Goal: Task Accomplishment & Management: Use online tool/utility

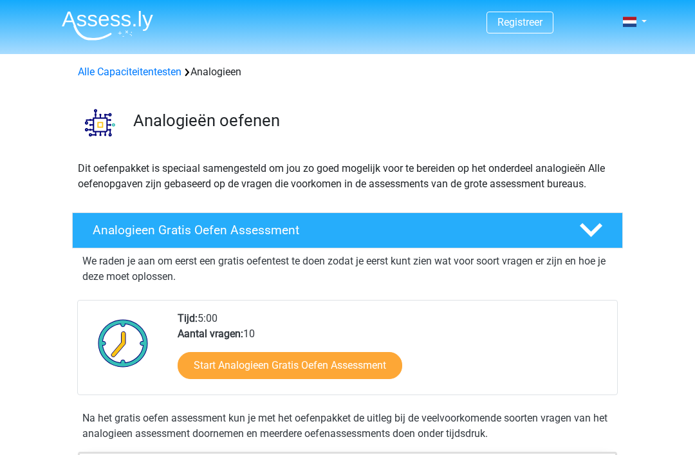
click at [355, 366] on link "Start Analogieen Gratis Oefen Assessment" at bounding box center [290, 365] width 225 height 27
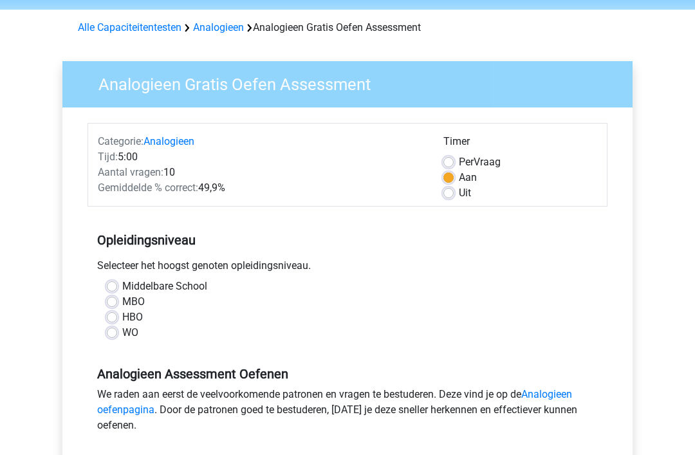
scroll to position [57, 0]
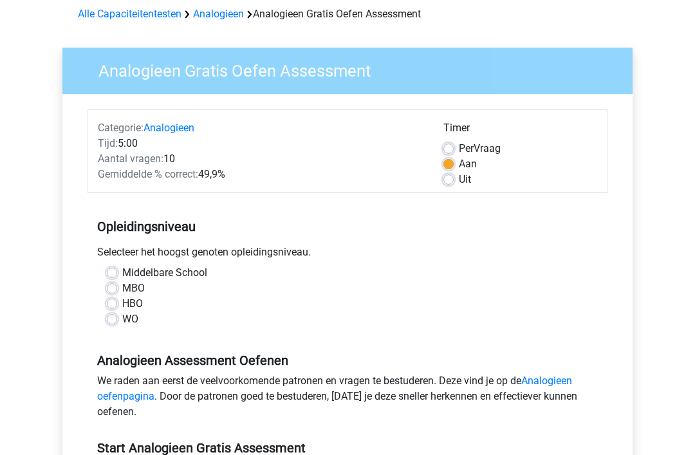
click at [122, 304] on label "HBO" at bounding box center [132, 304] width 21 height 15
click at [113, 304] on input "HBO" at bounding box center [112, 303] width 10 height 13
radio input "true"
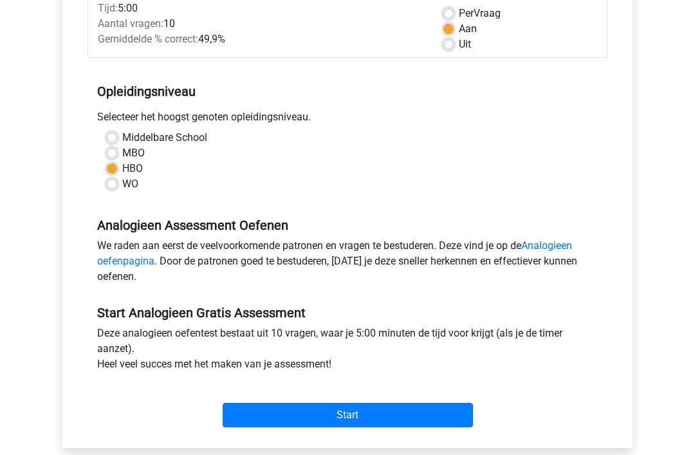
scroll to position [194, 0]
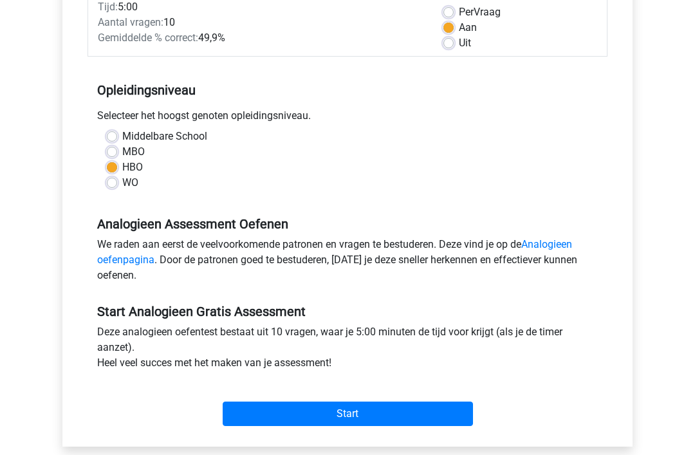
click at [402, 417] on input "Start" at bounding box center [348, 414] width 250 height 24
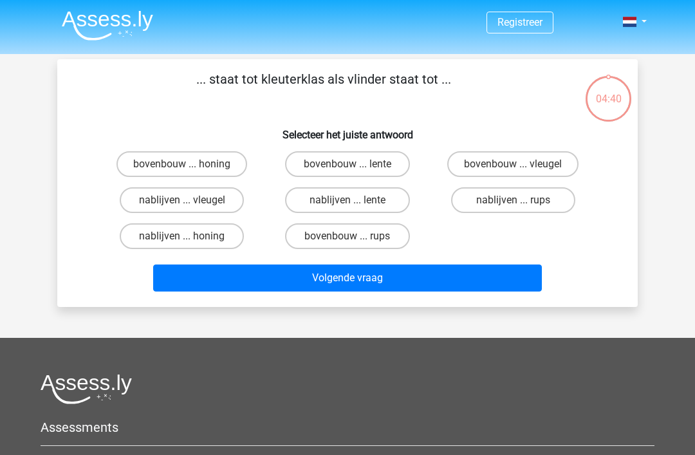
click at [379, 237] on label "bovenbouw ... rups" at bounding box center [347, 236] width 124 height 26
click at [356, 237] on input "bovenbouw ... rups" at bounding box center [352, 240] width 8 height 8
radio input "true"
click at [398, 283] on button "Volgende vraag" at bounding box center [347, 278] width 389 height 27
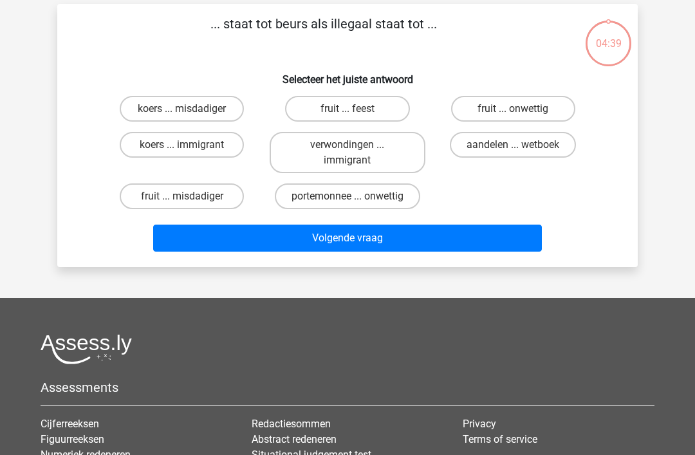
scroll to position [59, 0]
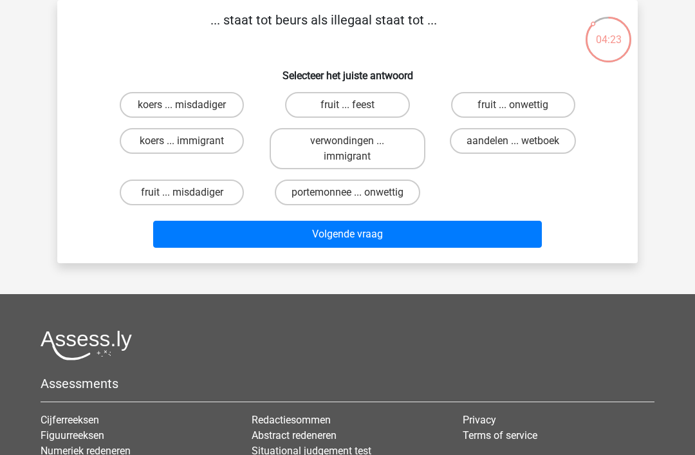
click at [217, 102] on label "koers ... misdadiger" at bounding box center [182, 105] width 124 height 26
click at [191, 105] on input "koers ... misdadiger" at bounding box center [186, 109] width 8 height 8
radio input "true"
click at [389, 234] on button "Volgende vraag" at bounding box center [347, 234] width 389 height 27
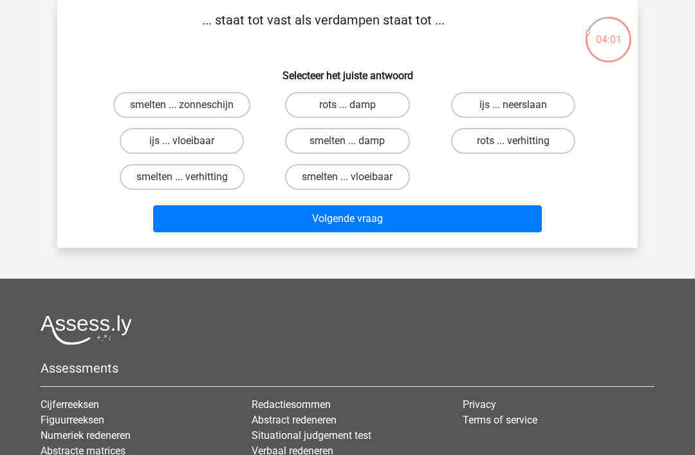
click at [528, 113] on label "ijs ... neerslaan" at bounding box center [513, 105] width 124 height 26
click at [521, 113] on input "ijs ... neerslaan" at bounding box center [517, 109] width 8 height 8
radio input "true"
click at [465, 218] on button "Volgende vraag" at bounding box center [347, 218] width 389 height 27
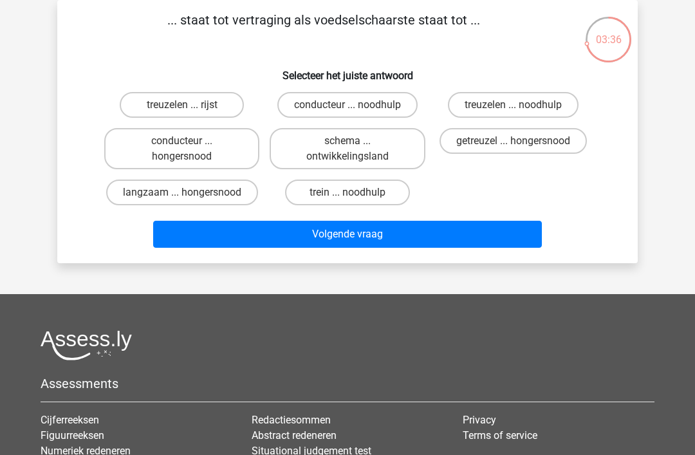
click at [538, 137] on label "getreuzel ... hongersnood" at bounding box center [513, 141] width 147 height 26
click at [521, 141] on input "getreuzel ... hongersnood" at bounding box center [517, 145] width 8 height 8
radio input "true"
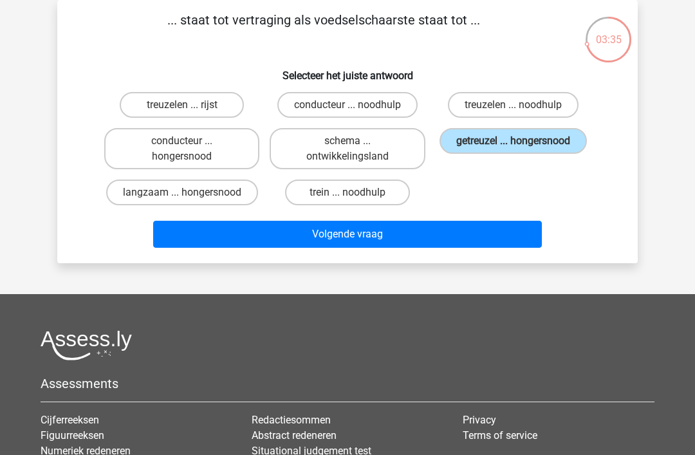
click at [445, 232] on button "Volgende vraag" at bounding box center [347, 234] width 389 height 27
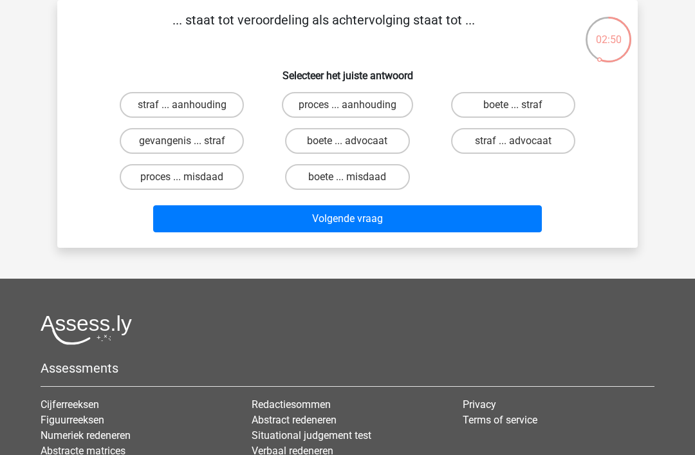
click at [380, 111] on label "proces ... aanhouding" at bounding box center [347, 105] width 131 height 26
click at [356, 111] on input "proces ... aanhouding" at bounding box center [352, 109] width 8 height 8
radio input "true"
click at [420, 216] on button "Volgende vraag" at bounding box center [347, 218] width 389 height 27
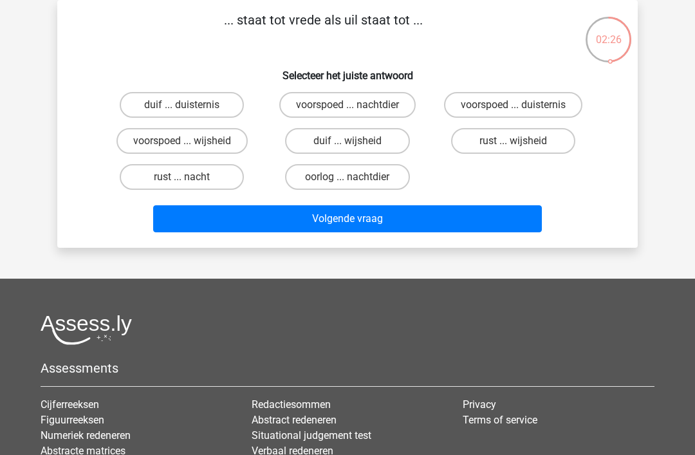
click at [214, 109] on label "duif ... duisternis" at bounding box center [182, 105] width 124 height 26
click at [191, 109] on input "duif ... duisternis" at bounding box center [186, 109] width 8 height 8
radio input "true"
click at [368, 220] on button "Volgende vraag" at bounding box center [347, 218] width 389 height 27
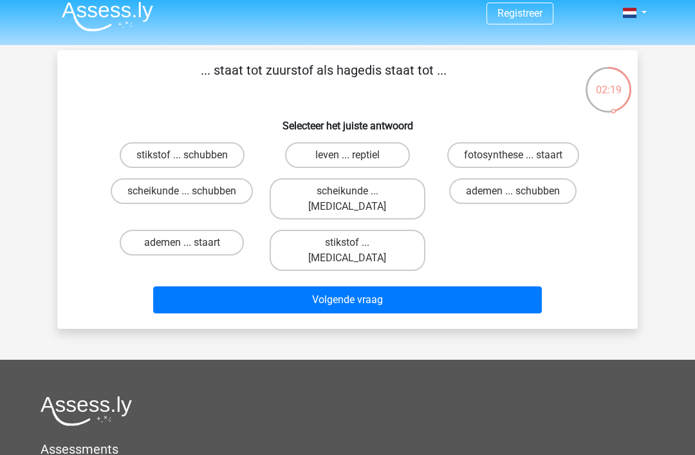
scroll to position [10, 0]
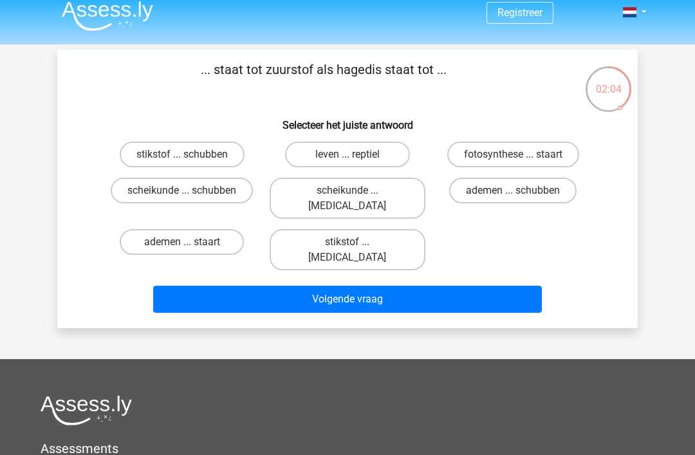
click at [382, 154] on label "leven ... reptiel" at bounding box center [347, 155] width 124 height 26
click at [356, 154] on input "leven ... reptiel" at bounding box center [352, 158] width 8 height 8
radio input "true"
click at [352, 286] on button "Volgende vraag" at bounding box center [347, 299] width 389 height 27
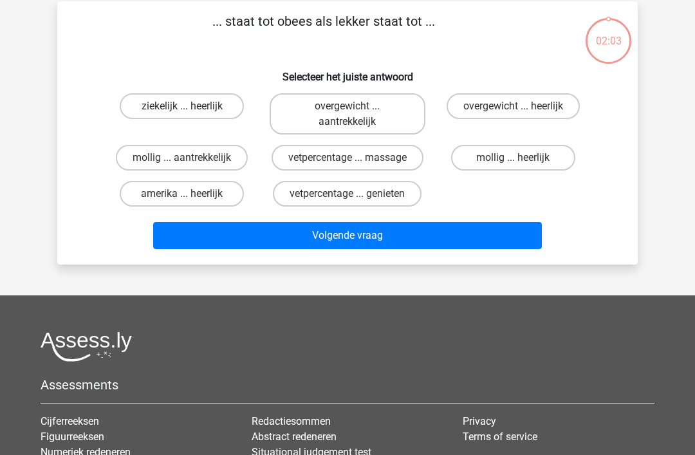
scroll to position [59, 0]
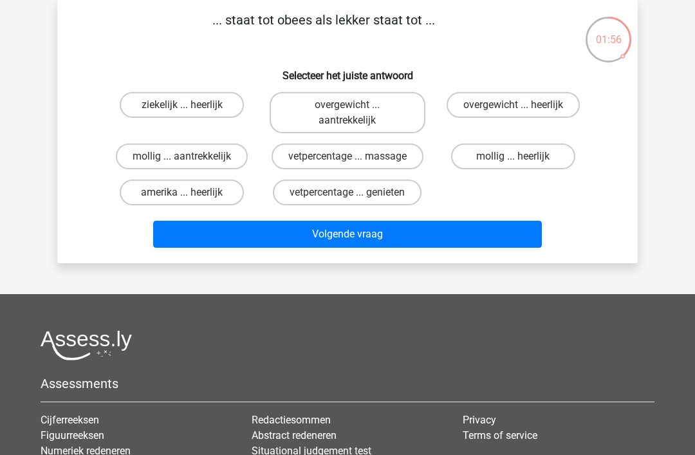
click at [474, 108] on label "overgewicht ... heerlijk" at bounding box center [513, 105] width 133 height 26
click at [513, 108] on input "overgewicht ... heerlijk" at bounding box center [517, 109] width 8 height 8
radio input "true"
click at [372, 239] on button "Volgende vraag" at bounding box center [347, 234] width 389 height 27
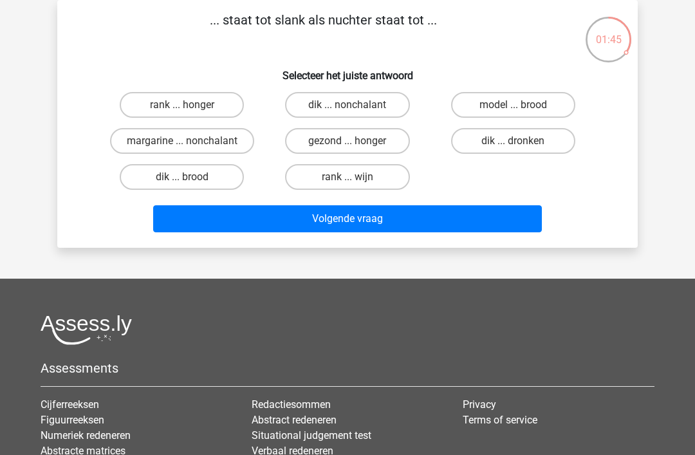
click at [498, 149] on label "dik ... dronken" at bounding box center [513, 141] width 124 height 26
click at [513, 149] on input "dik ... dronken" at bounding box center [517, 145] width 8 height 8
radio input "true"
click at [438, 220] on button "Volgende vraag" at bounding box center [347, 218] width 389 height 27
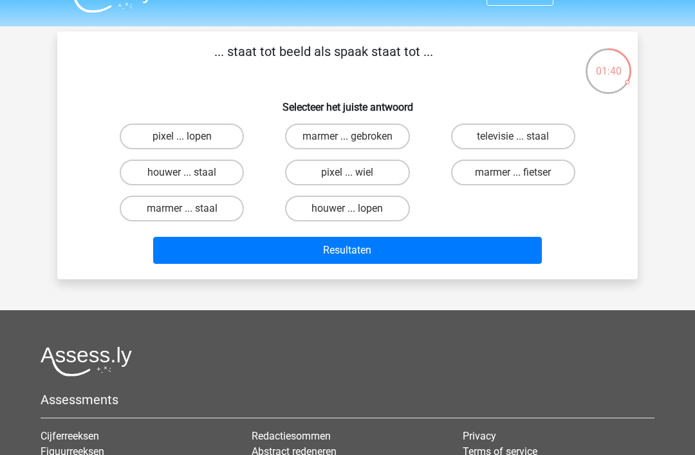
scroll to position [29, 0]
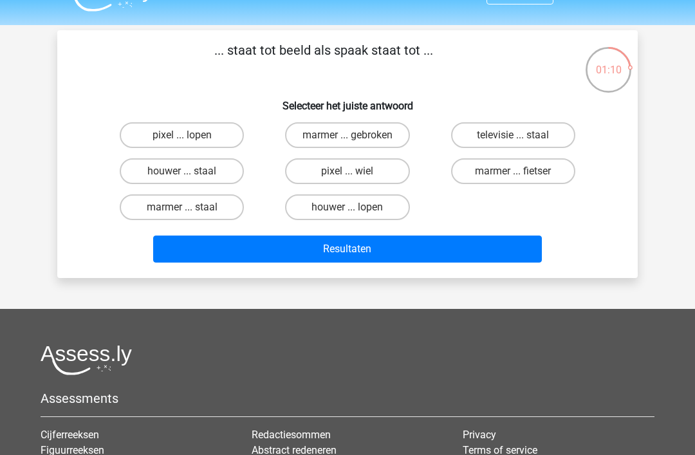
click at [380, 167] on label "pixel ... wiel" at bounding box center [347, 171] width 124 height 26
click at [356, 171] on input "pixel ... wiel" at bounding box center [352, 175] width 8 height 8
radio input "true"
click at [332, 252] on button "Resultaten" at bounding box center [347, 249] width 389 height 27
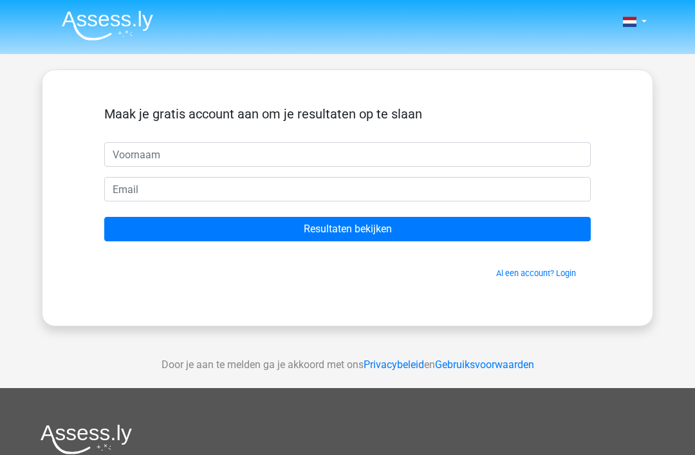
click at [346, 228] on input "Resultaten bekijken" at bounding box center [347, 229] width 487 height 24
